Goal: Obtain resource: Download file/media

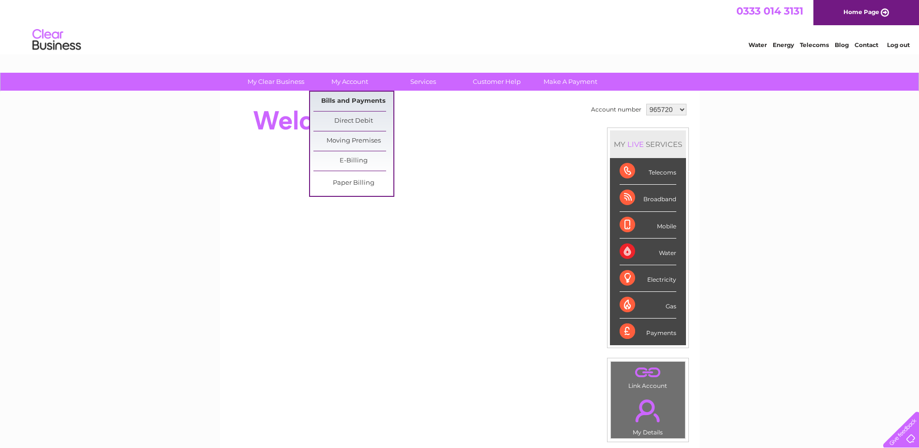
click at [345, 100] on link "Bills and Payments" at bounding box center [354, 101] width 80 height 19
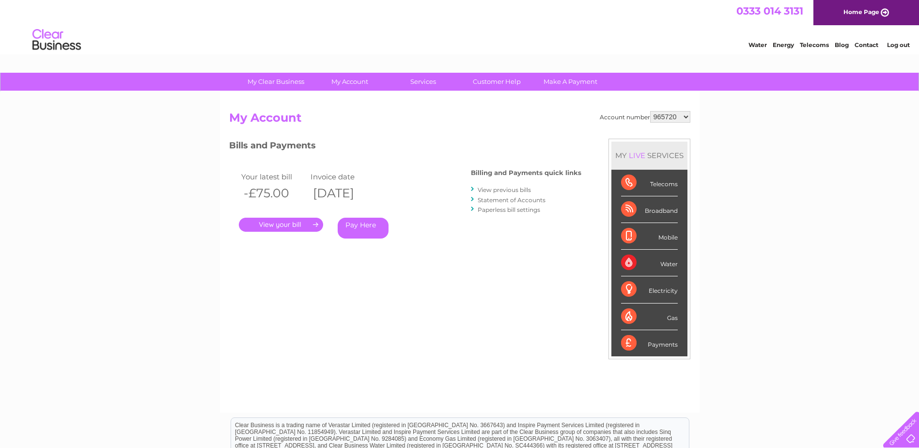
click at [504, 190] on link "View previous bills" at bounding box center [504, 189] width 53 height 7
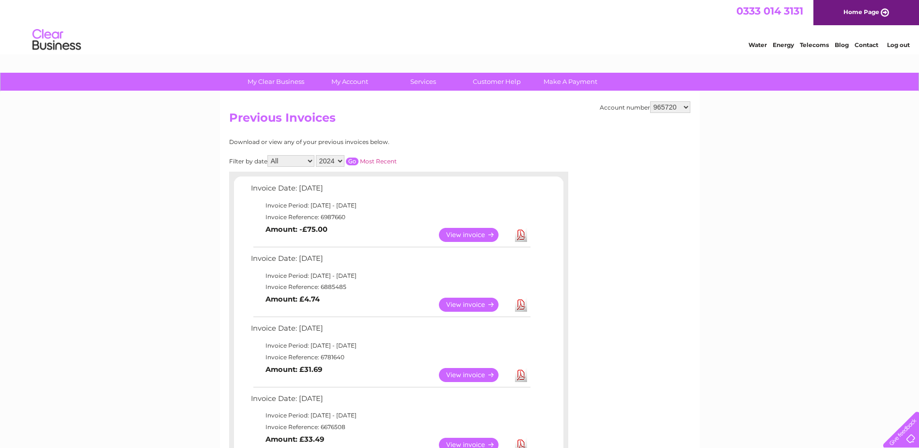
click at [685, 105] on select "965720 1084997" at bounding box center [670, 107] width 40 height 12
select select "1084997"
click at [650, 101] on select "965720 1084997" at bounding box center [670, 107] width 40 height 12
click at [468, 301] on link "View" at bounding box center [474, 305] width 71 height 14
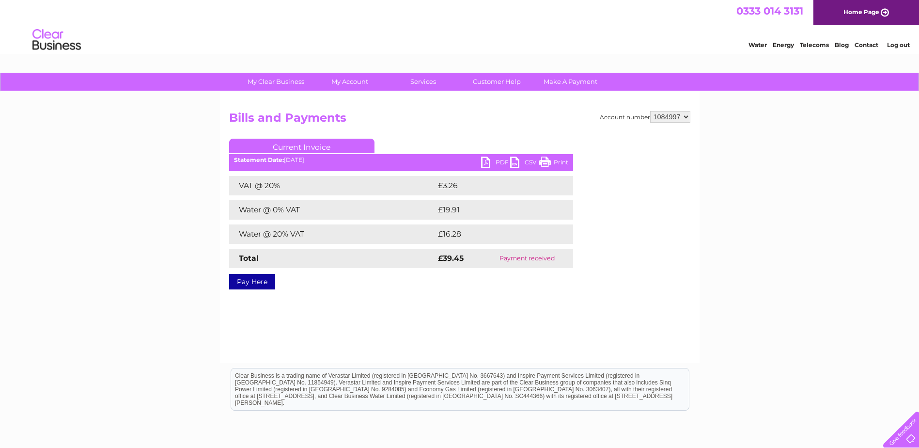
click at [490, 159] on link "PDF" at bounding box center [495, 164] width 29 height 14
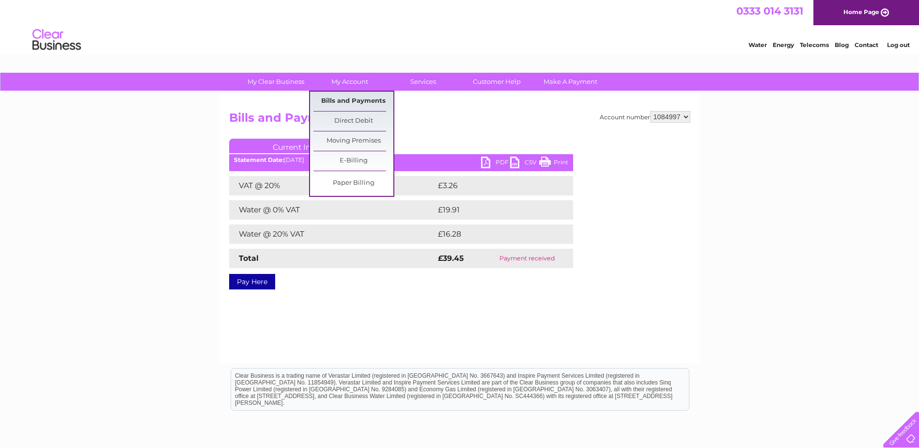
click at [352, 98] on link "Bills and Payments" at bounding box center [354, 101] width 80 height 19
click at [351, 99] on link "Bills and Payments" at bounding box center [354, 101] width 80 height 19
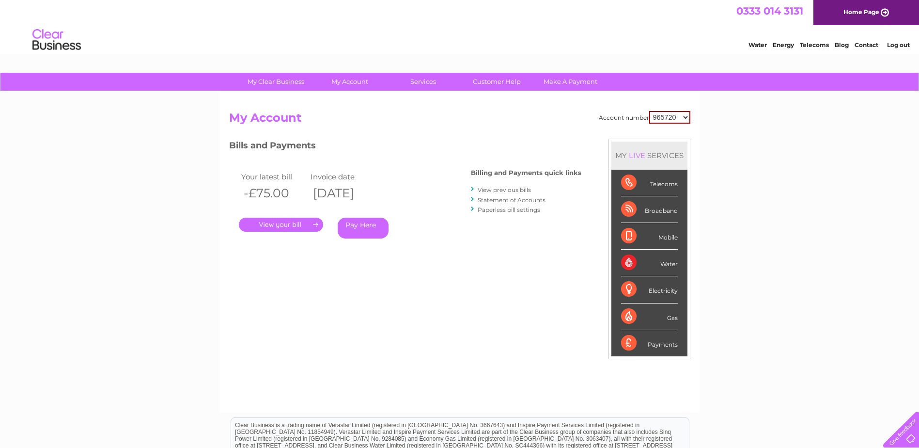
click at [686, 115] on select "965720 1084997" at bounding box center [669, 117] width 41 height 13
select select "1084997"
click at [649, 111] on select "965720 1084997" at bounding box center [669, 117] width 41 height 13
click at [501, 200] on link "Statement of Accounts" at bounding box center [512, 199] width 68 height 7
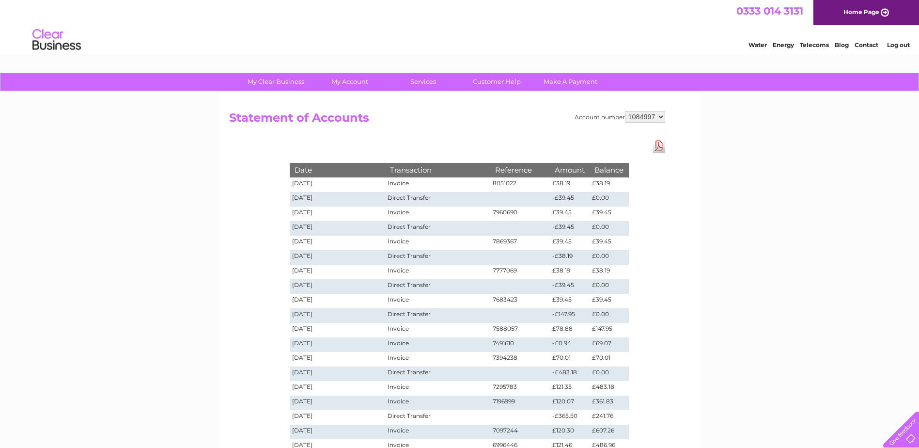
click at [659, 149] on link "Download Pdf" at bounding box center [659, 146] width 12 height 14
